Goal: Find specific page/section: Find specific page/section

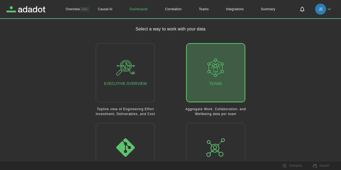
click at [199, 57] on button "Teams" at bounding box center [215, 72] width 59 height 59
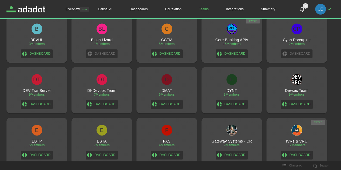
scroll to position [243, 0]
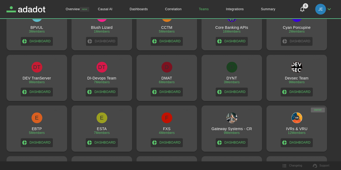
click at [296, 143] on link "Dashboard" at bounding box center [297, 142] width 32 height 9
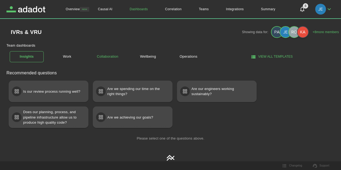
click at [108, 58] on link "Collaboration" at bounding box center [108, 56] width 34 height 9
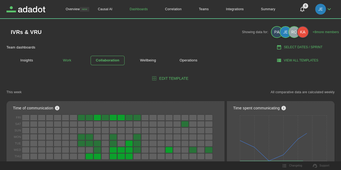
click at [71, 58] on link "Work" at bounding box center [67, 60] width 34 height 9
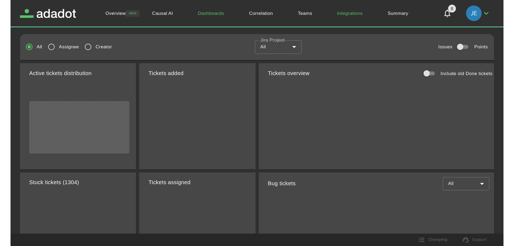
scroll to position [105, 0]
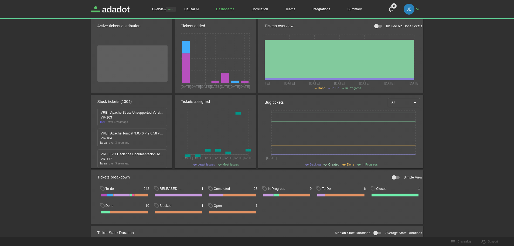
click at [132, 102] on div "Stuck tickets (1304)" at bounding box center [134, 102] width 74 height 12
drag, startPoint x: 108, startPoint y: 123, endPoint x: 131, endPoint y: 123, distance: 22.7
click at [131, 123] on div "Task over [DATE]" at bounding box center [132, 122] width 65 height 4
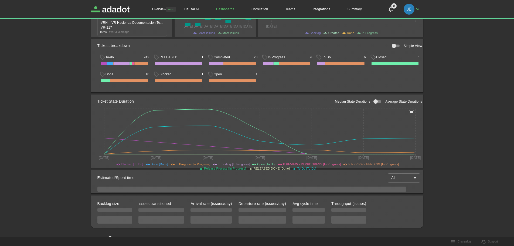
scroll to position [243, 0]
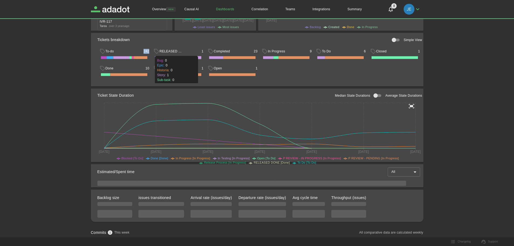
drag, startPoint x: 143, startPoint y: 51, endPoint x: 148, endPoint y: 52, distance: 5.2
click at [148, 52] on span "242" at bounding box center [147, 51] width 6 height 5
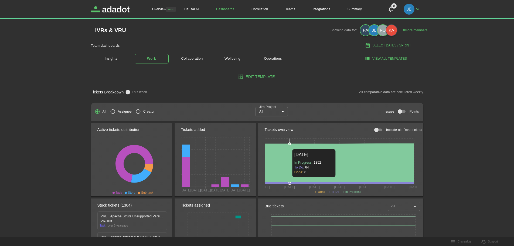
scroll to position [0, 0]
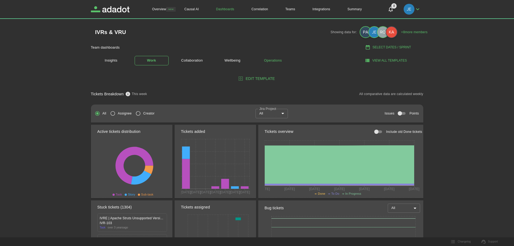
click at [265, 62] on link "Operations" at bounding box center [273, 60] width 34 height 9
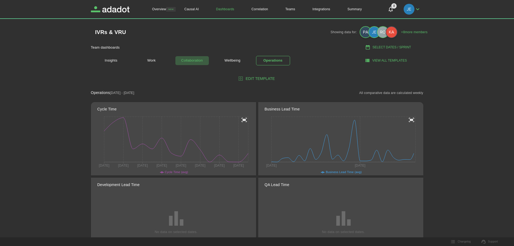
click at [191, 61] on link "Collaboration" at bounding box center [192, 60] width 34 height 9
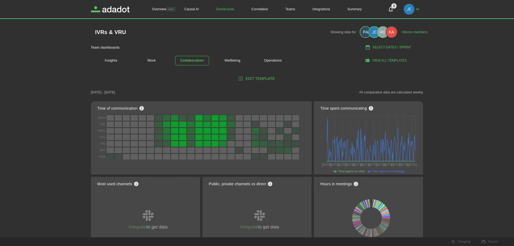
click at [309, 61] on div "Insights Work Collaboration Wellbeing Operations" at bounding box center [215, 61] width 249 height 18
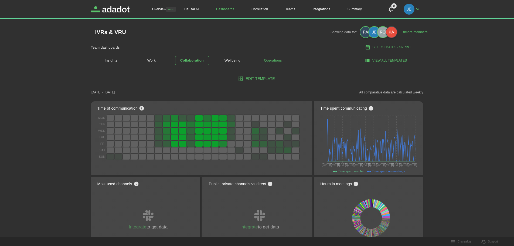
click at [271, 60] on link "Operations" at bounding box center [273, 60] width 34 height 9
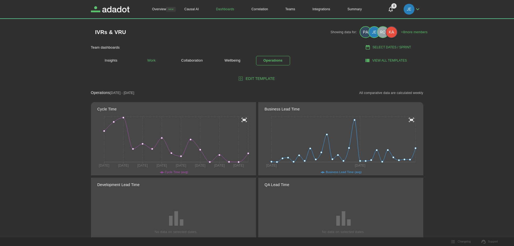
click at [152, 65] on link "Work" at bounding box center [152, 60] width 34 height 9
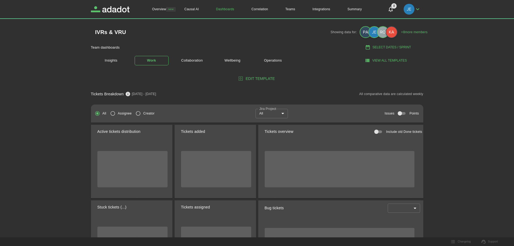
click at [280, 114] on body "Overview NEW Causal AI Dashboards Correlation Teams Integrations Summary 8 8 Ov…" at bounding box center [257, 123] width 514 height 246
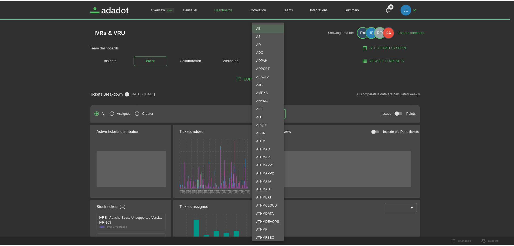
scroll to position [513, 0]
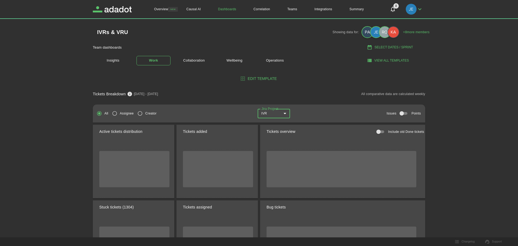
type input "***"
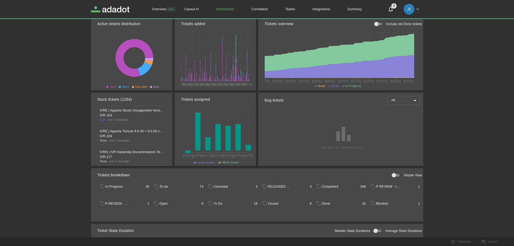
scroll to position [108, 0]
